Goal: Find specific page/section: Find specific page/section

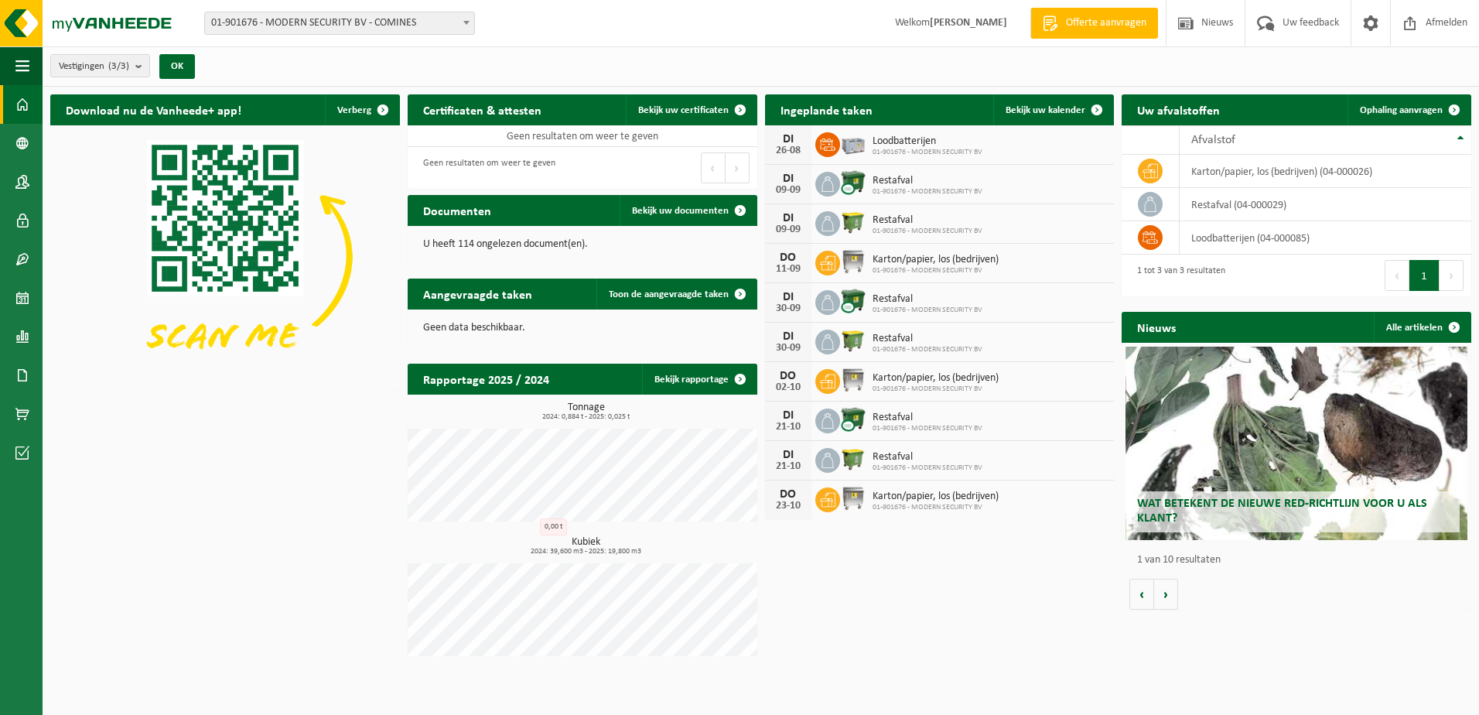
click at [272, 427] on div "Download nu de Vanheede+ app! Verberg Certificaten & attesten Bekijk uw certifi…" at bounding box center [760, 379] width 1429 height 585
click at [20, 100] on span at bounding box center [22, 104] width 14 height 39
click at [27, 381] on span at bounding box center [22, 375] width 14 height 39
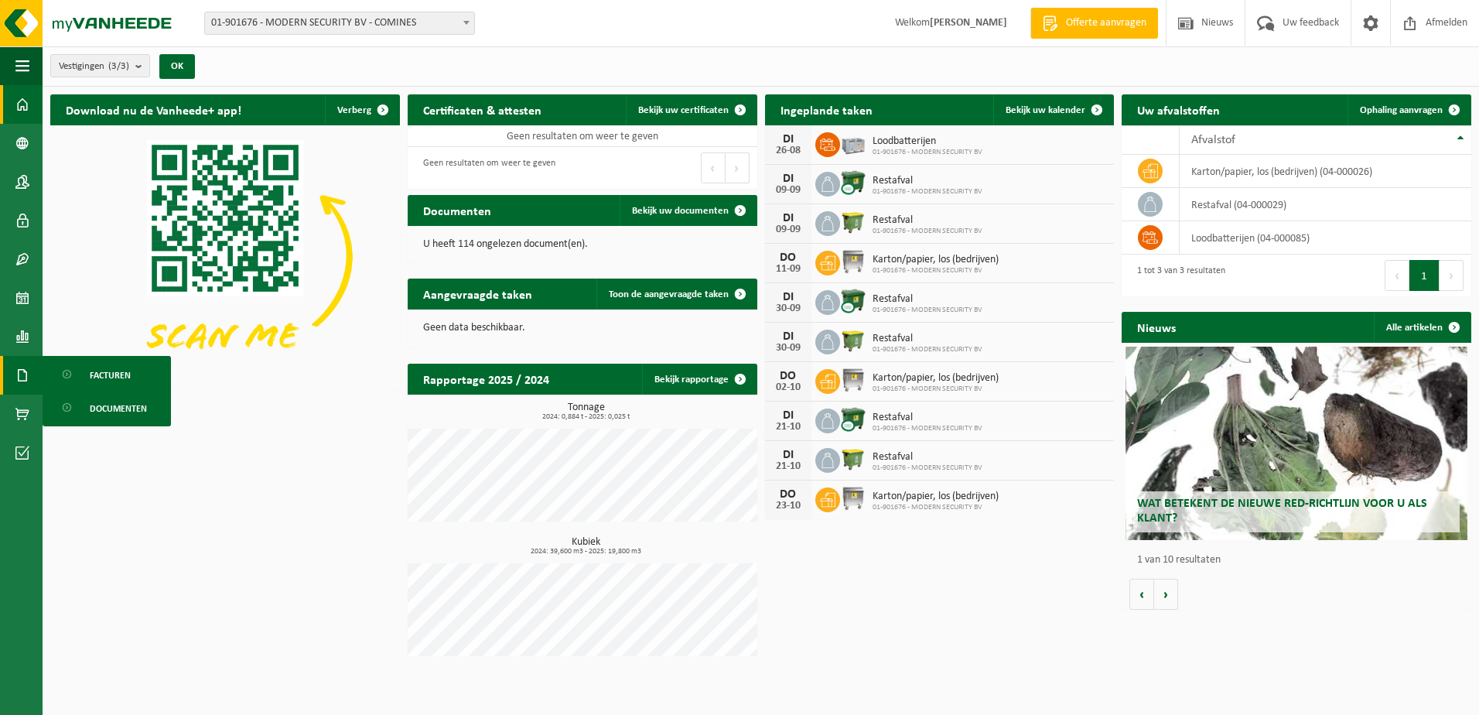
click at [97, 377] on span "Facturen" at bounding box center [110, 375] width 41 height 29
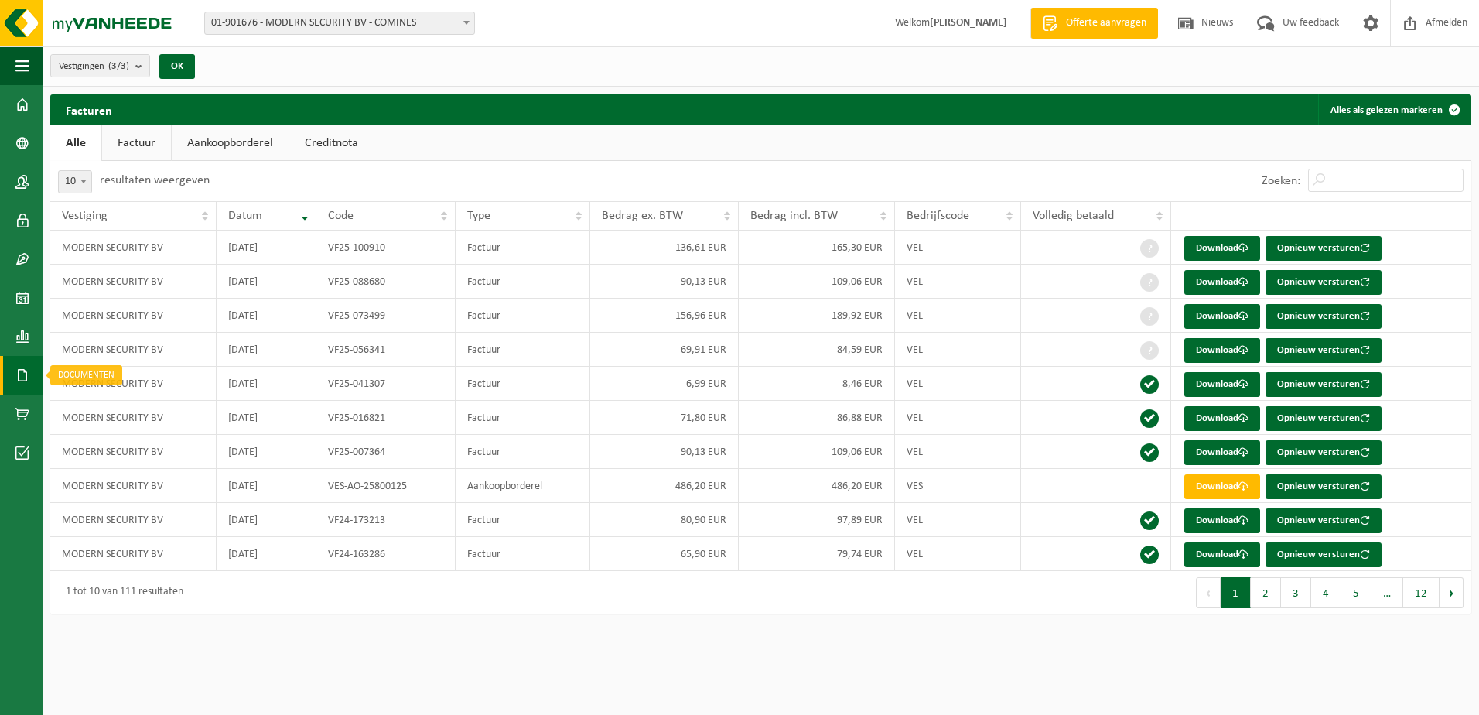
click at [27, 379] on span at bounding box center [22, 375] width 14 height 39
click at [686, 624] on div "Navigatie Offerte aanvragen Nieuws Uw feedback Afmelden Dashboard Bedrijfsgegev…" at bounding box center [739, 315] width 1479 height 630
click at [317, 143] on link "Creditnota" at bounding box center [331, 143] width 84 height 36
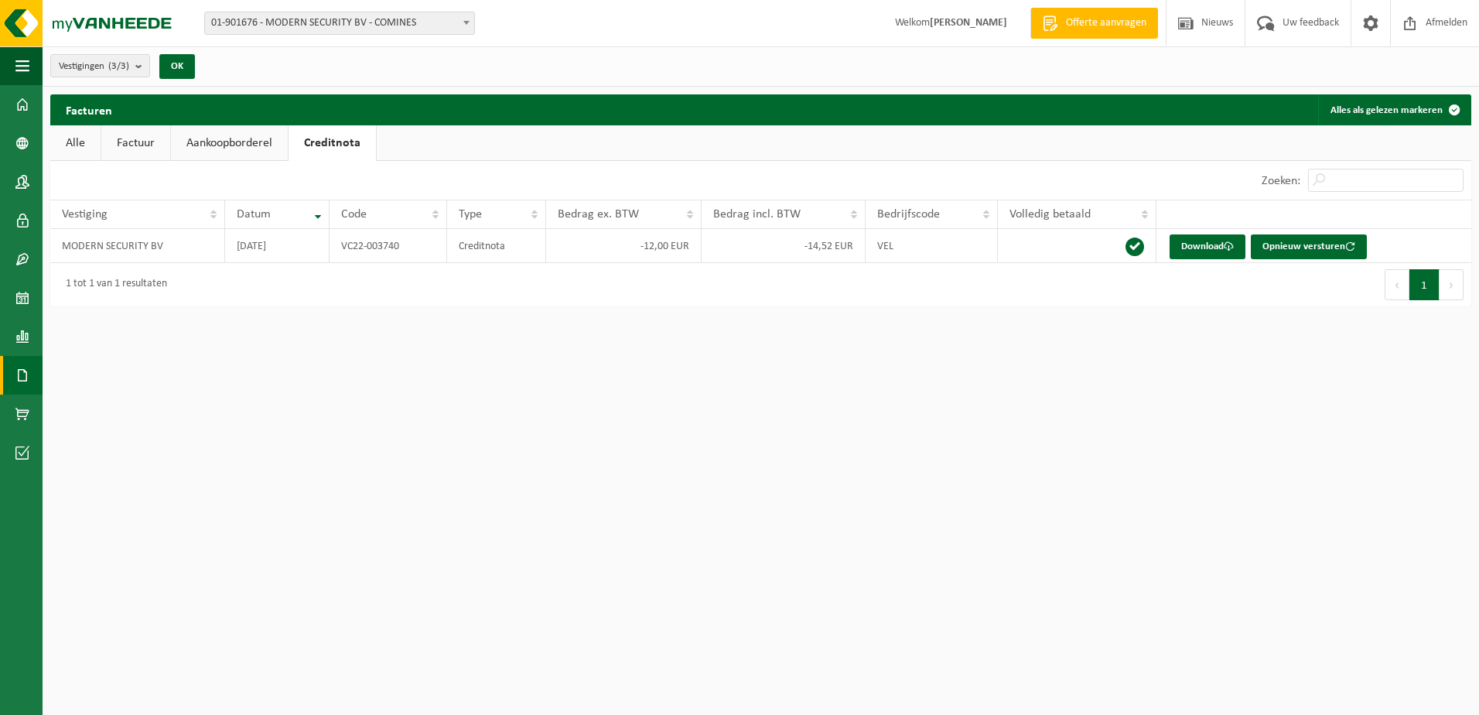
click at [200, 144] on link "Aankoopborderel" at bounding box center [229, 143] width 117 height 36
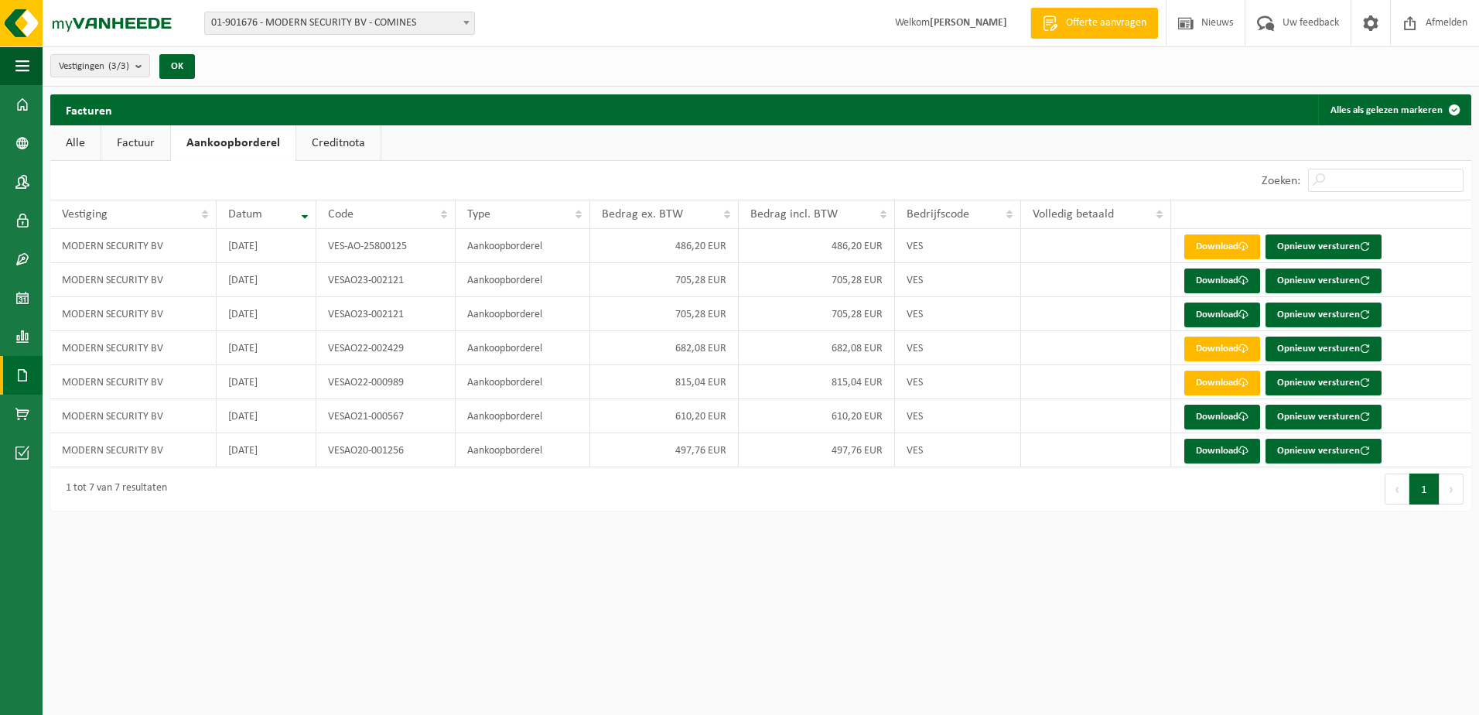
click at [139, 142] on link "Factuur" at bounding box center [135, 143] width 69 height 36
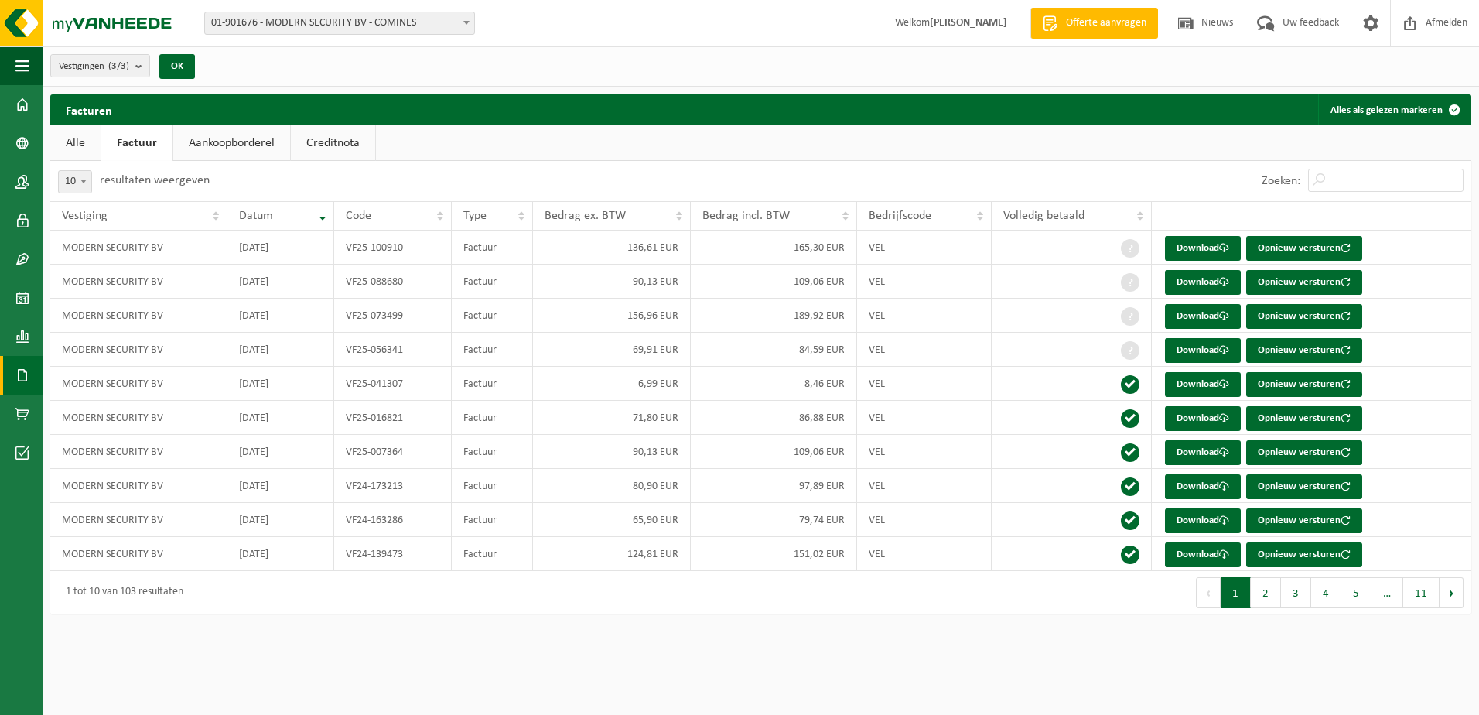
click at [78, 145] on link "Alle" at bounding box center [75, 143] width 50 height 36
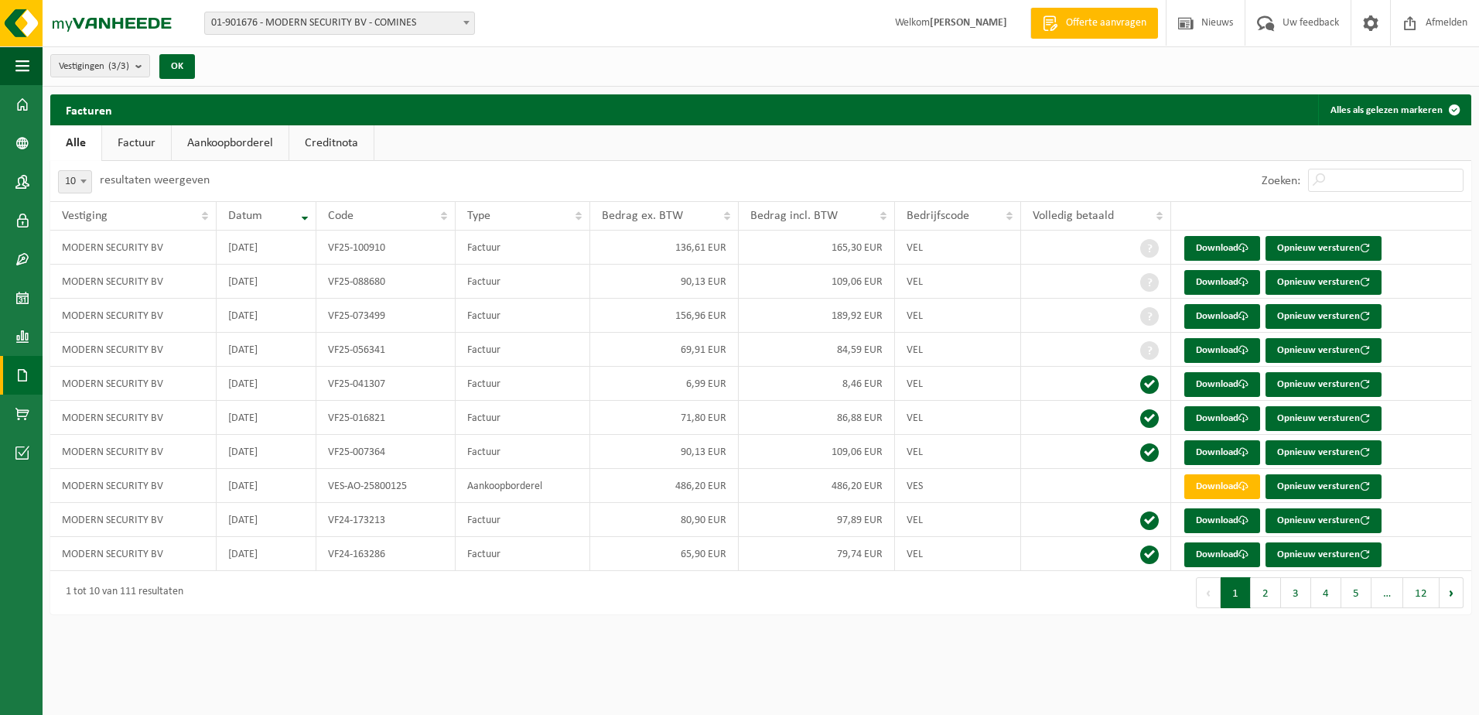
click at [330, 144] on link "Creditnota" at bounding box center [331, 143] width 84 height 36
